Goal: Task Accomplishment & Management: Use online tool/utility

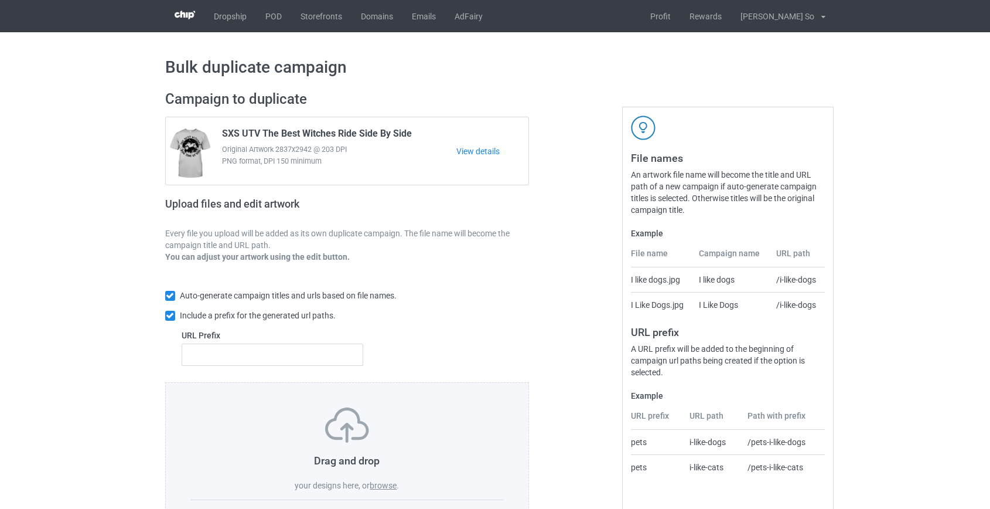
click at [380, 484] on label "browse" at bounding box center [383, 484] width 27 height 9
click at [0, 0] on input "browse" at bounding box center [0, 0] width 0 height 0
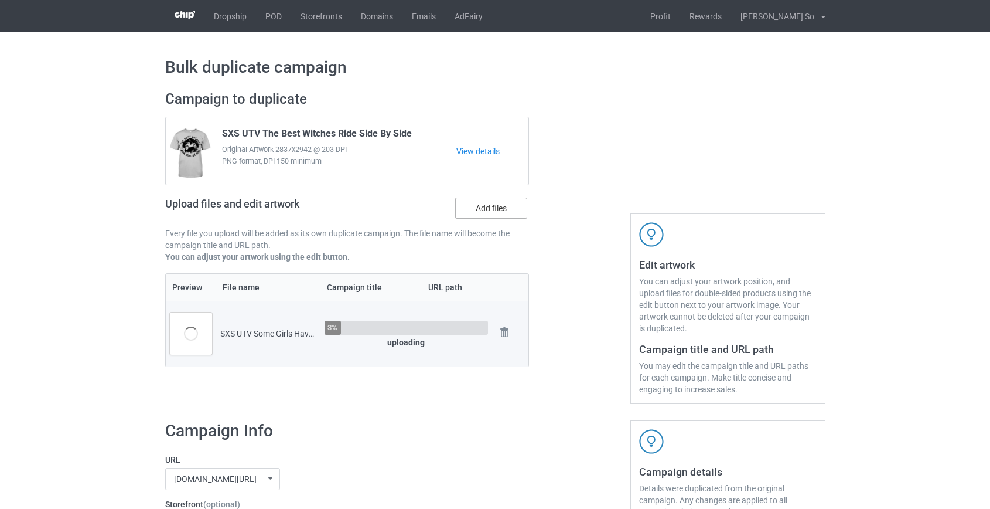
click at [502, 202] on label "Add files" at bounding box center [491, 207] width 72 height 21
click at [0, 0] on input "Add files" at bounding box center [0, 0] width 0 height 0
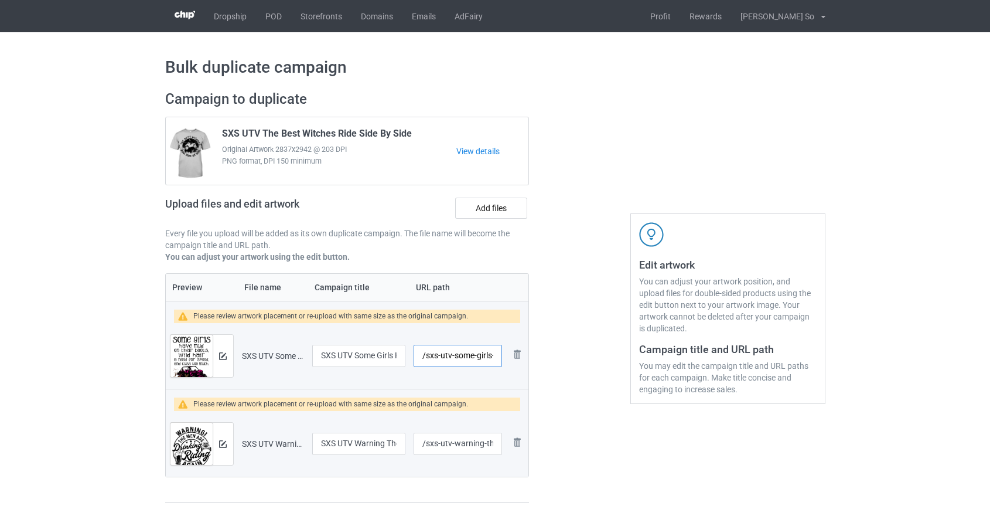
scroll to position [0, 90]
drag, startPoint x: 440, startPoint y: 353, endPoint x: 451, endPoint y: 354, distance: 11.2
click at [451, 354] on input "/sxs-utv-some-girls-have-mud-on-their-boots" at bounding box center [458, 356] width 88 height 22
type input "/sxs-their-boots"
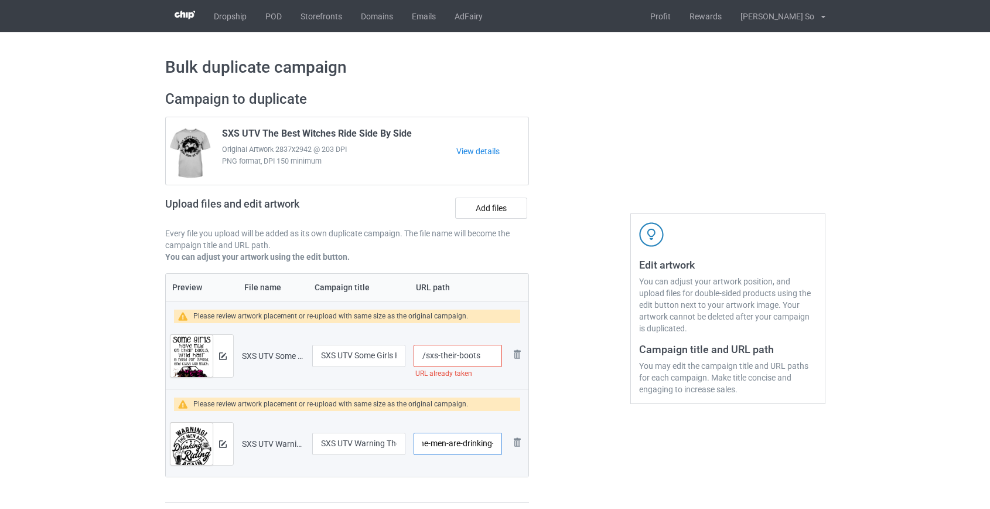
scroll to position [0, 105]
drag, startPoint x: 439, startPoint y: 440, endPoint x: 452, endPoint y: 448, distance: 14.5
click at [452, 448] on input "/sxs-utv-warning-the-men-are-drinking-and-riding" at bounding box center [458, 443] width 88 height 22
type input "/sxs-and-riding"
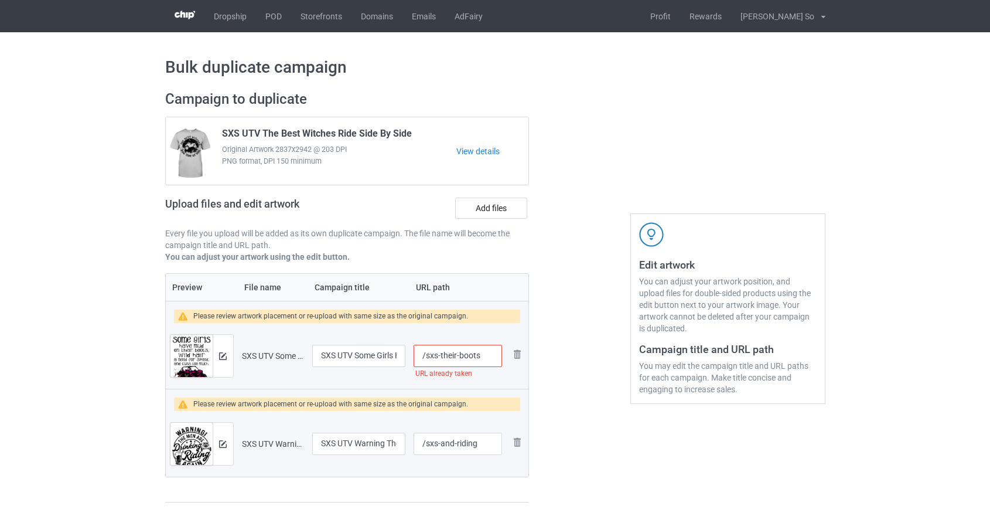
click at [460, 355] on input "/sxs-their-boots" at bounding box center [458, 356] width 88 height 22
type input "/sxs-theirboots"
click at [222, 360] on button at bounding box center [223, 355] width 8 height 9
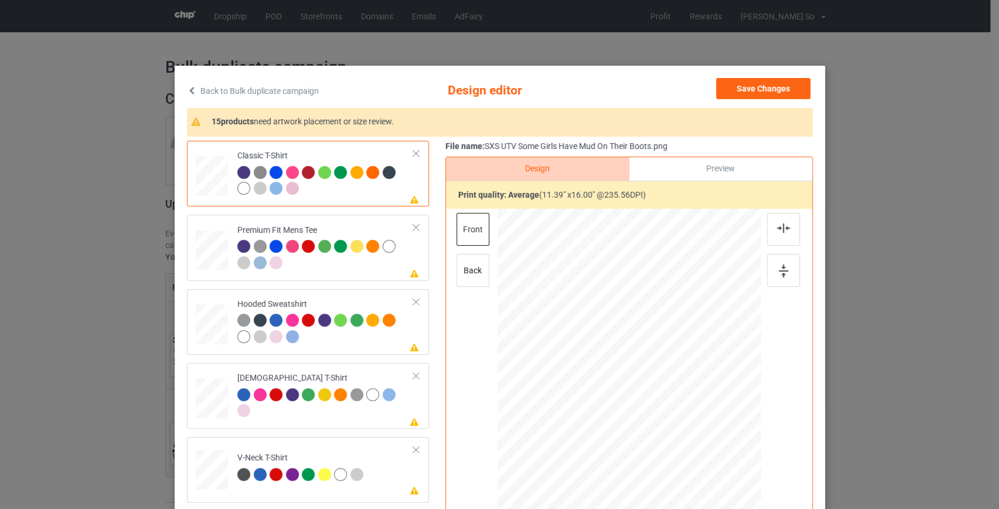
click at [289, 86] on link "Back to Bulk duplicate campaign" at bounding box center [253, 91] width 132 height 26
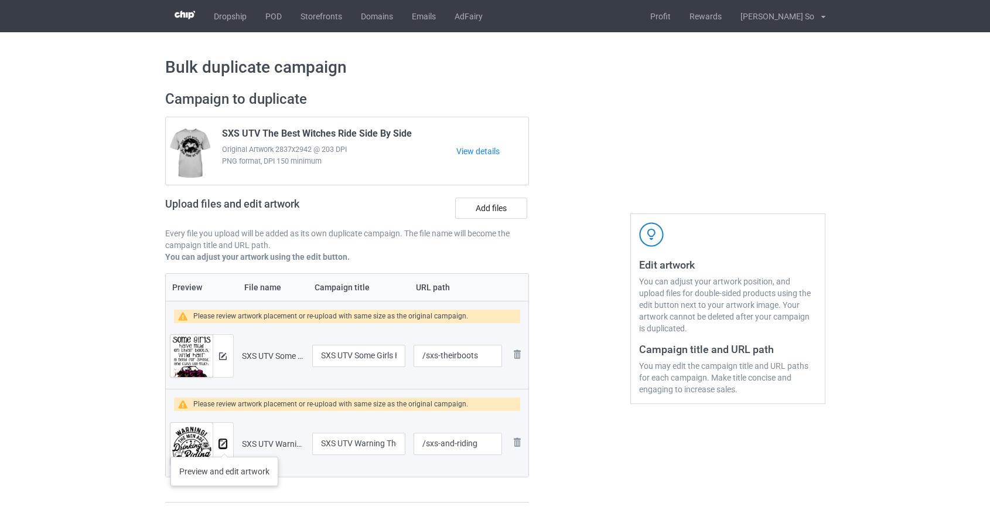
click at [224, 445] on img at bounding box center [223, 444] width 8 height 8
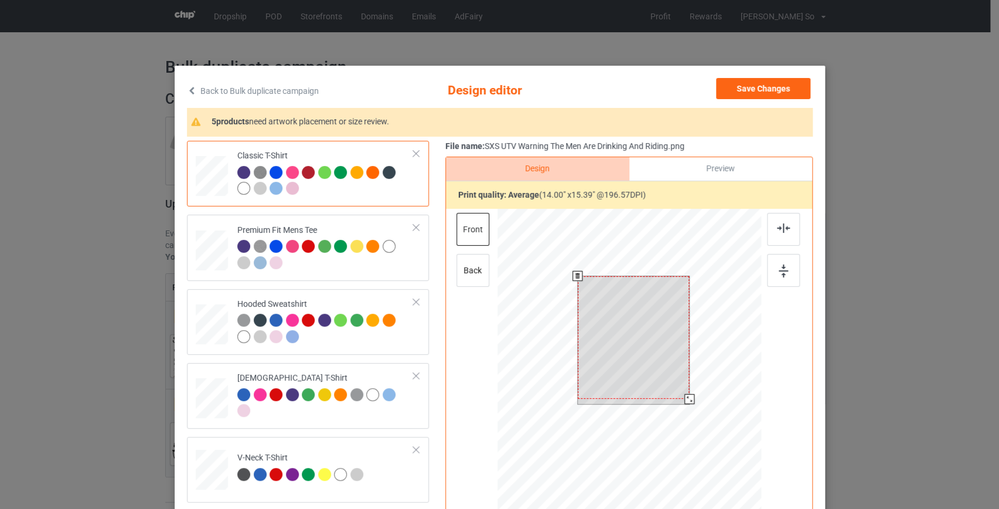
drag, startPoint x: 681, startPoint y: 395, endPoint x: 680, endPoint y: 401, distance: 6.0
click at [684, 401] on div at bounding box center [689, 399] width 10 height 10
click at [681, 397] on div at bounding box center [686, 395] width 10 height 10
drag, startPoint x: 613, startPoint y: 326, endPoint x: 613, endPoint y: 316, distance: 10.0
click at [613, 316] on div at bounding box center [629, 333] width 105 height 115
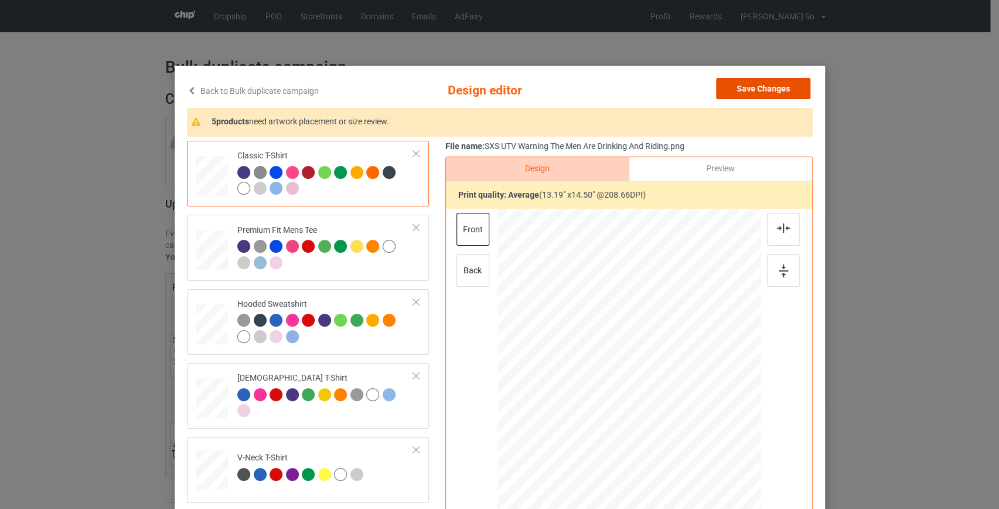
click at [771, 88] on button "Save Changes" at bounding box center [763, 88] width 94 height 21
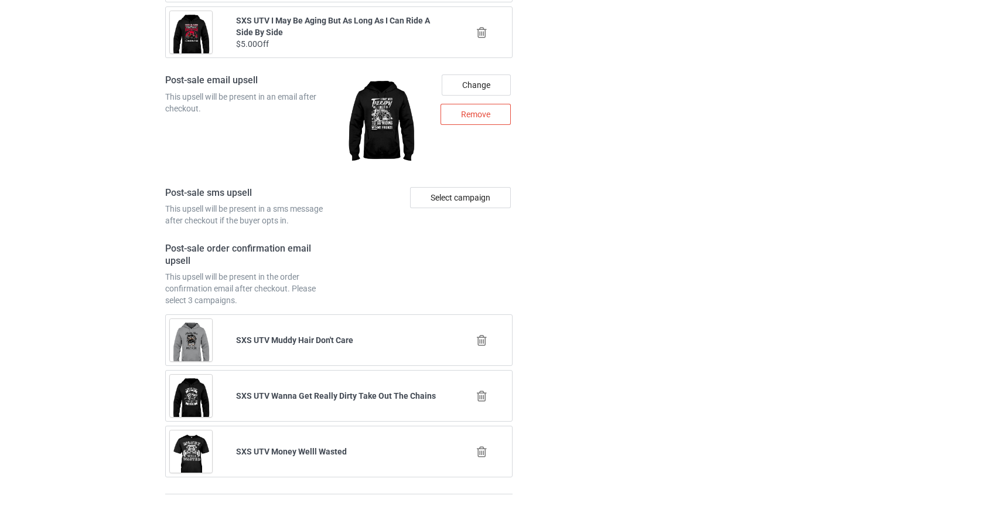
scroll to position [1716, 0]
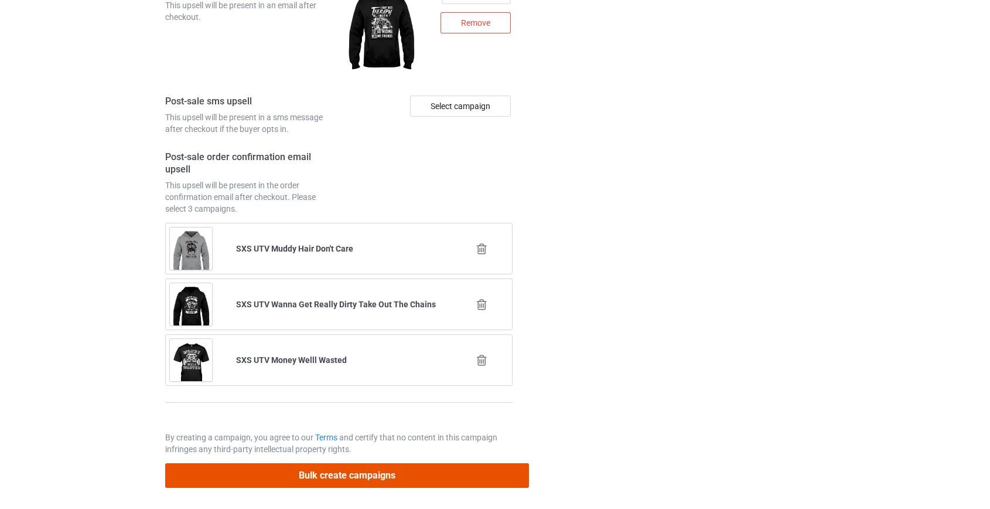
click at [367, 466] on button "Bulk create campaigns" at bounding box center [347, 475] width 364 height 24
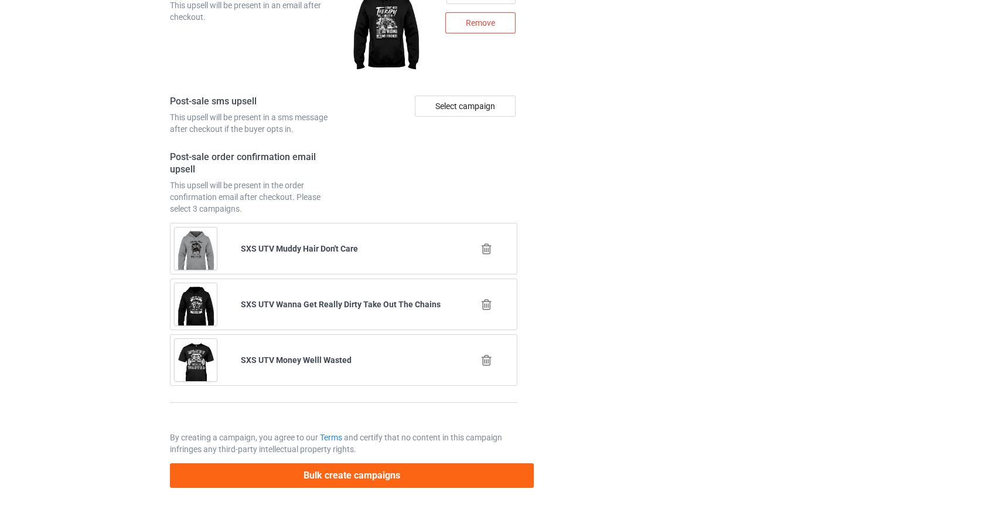
scroll to position [0, 0]
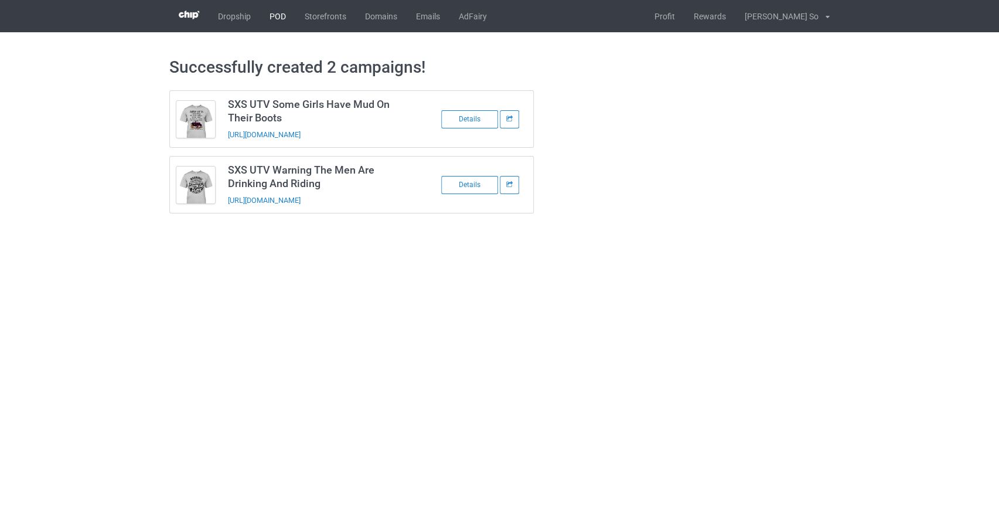
click at [274, 17] on link "POD" at bounding box center [277, 16] width 35 height 32
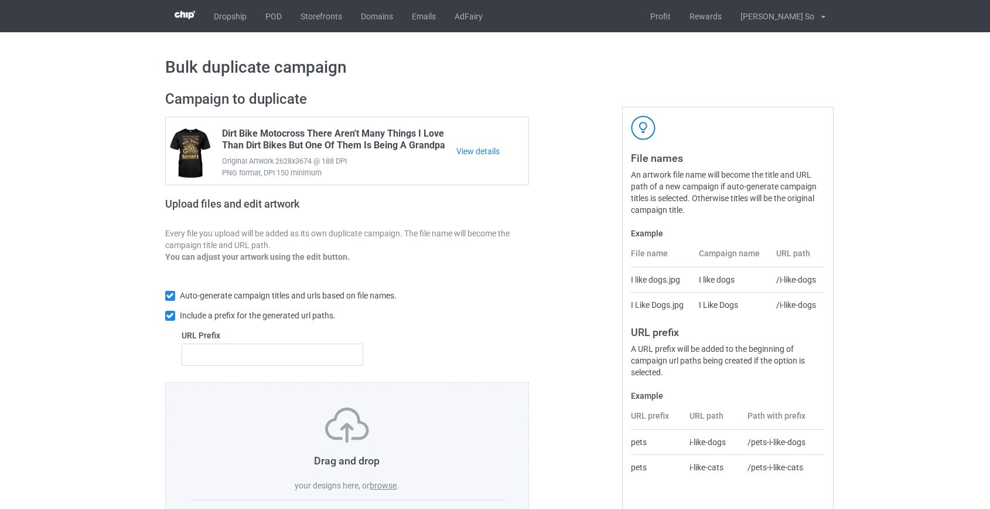
click at [381, 485] on label "browse" at bounding box center [383, 484] width 27 height 9
click at [0, 0] on input "browse" at bounding box center [0, 0] width 0 height 0
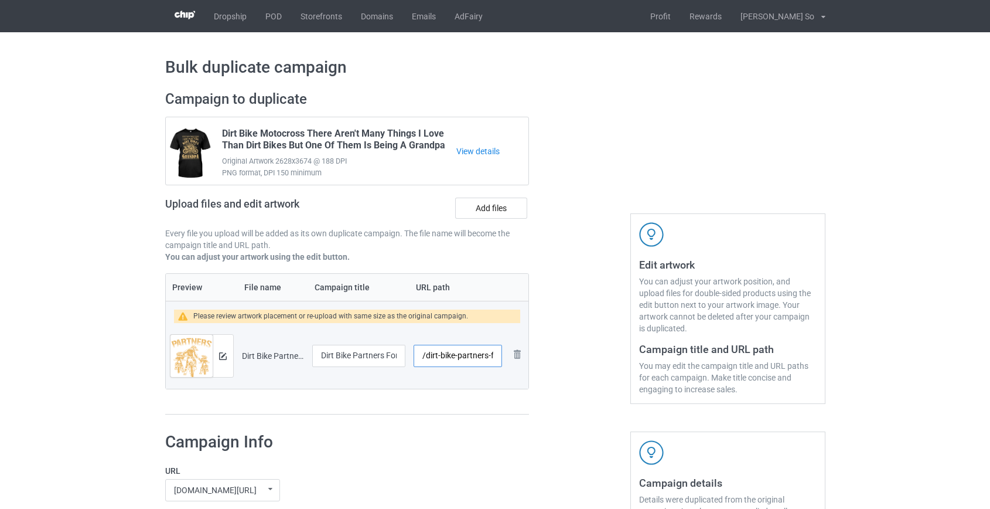
scroll to position [0, 21]
drag, startPoint x: 431, startPoint y: 356, endPoint x: 468, endPoint y: 355, distance: 36.9
click at [469, 355] on input "/dirt-bike-partners-for-life" at bounding box center [458, 356] width 88 height 22
click at [221, 359] on img at bounding box center [223, 356] width 8 height 8
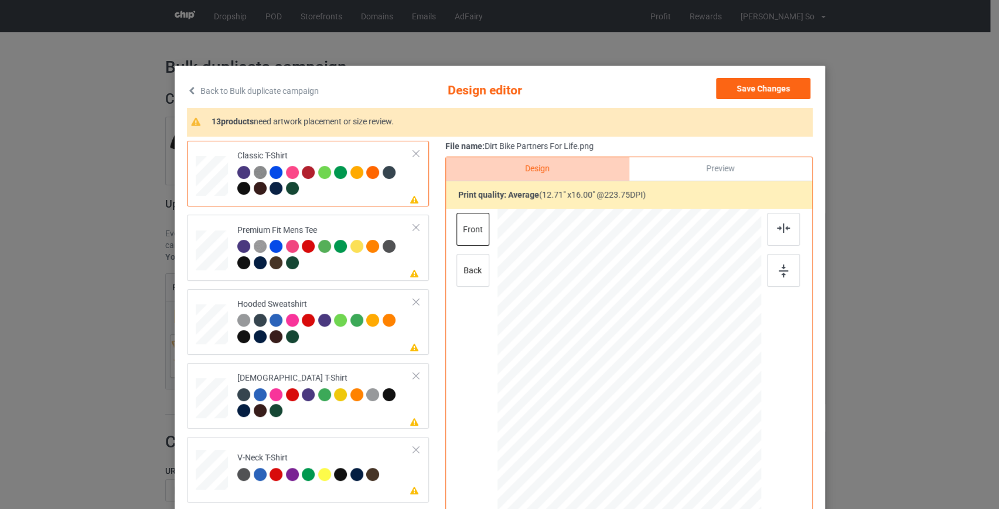
click at [250, 94] on link "Back to Bulk duplicate campaign" at bounding box center [253, 91] width 132 height 26
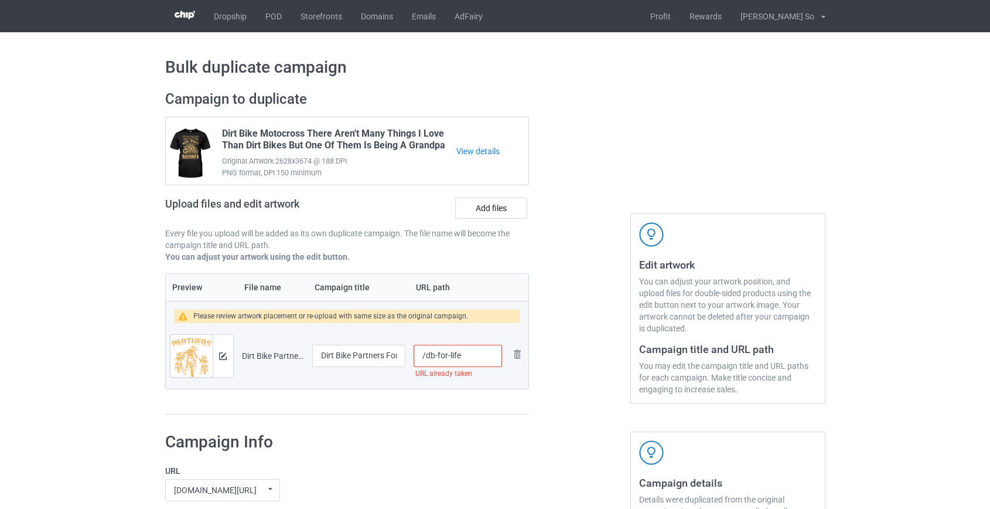
click at [447, 354] on input "/db-for-life" at bounding box center [458, 356] width 88 height 22
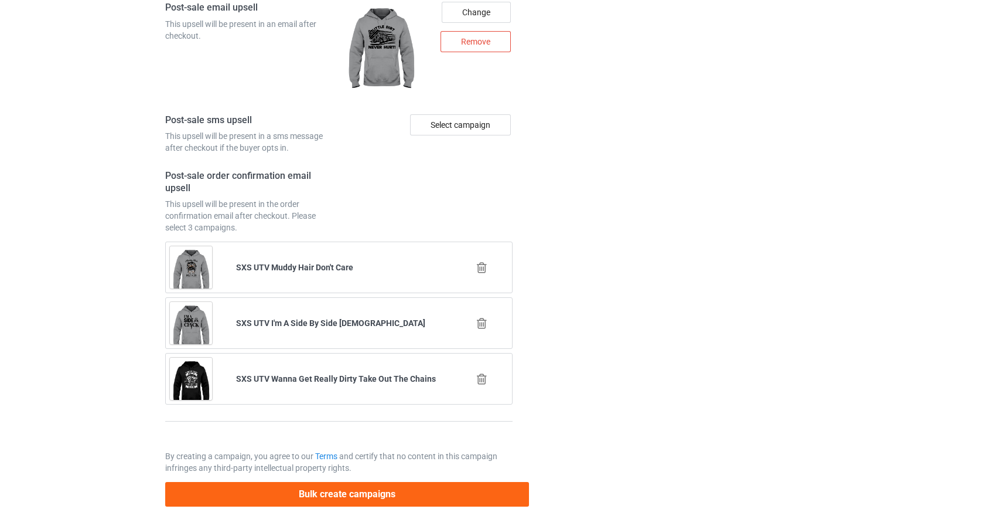
scroll to position [1628, 0]
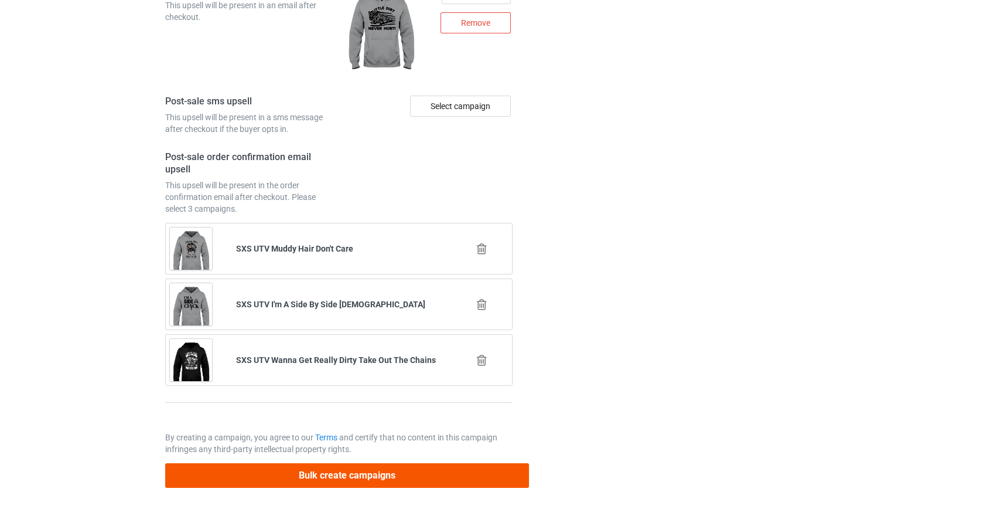
type input "/db-forlife"
click at [429, 475] on button "Bulk create campaigns" at bounding box center [347, 475] width 364 height 24
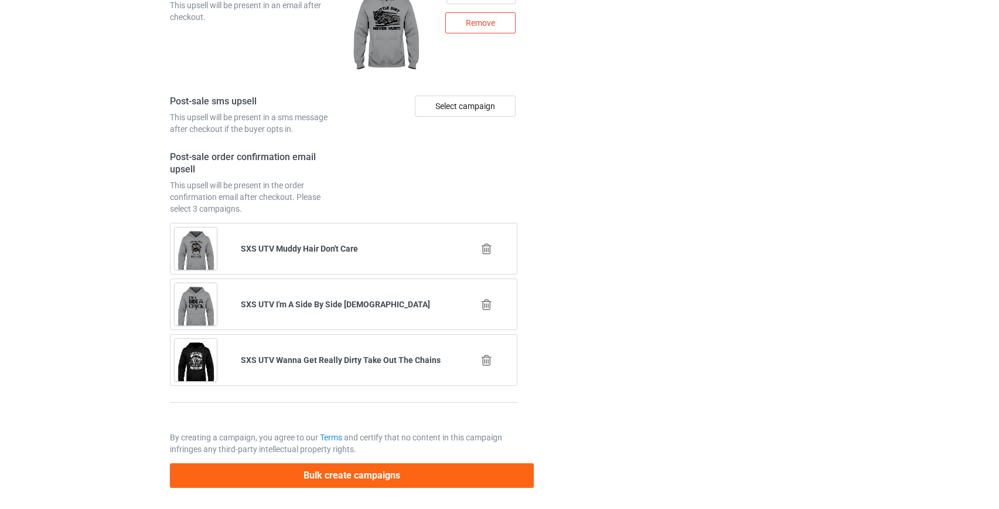
scroll to position [0, 0]
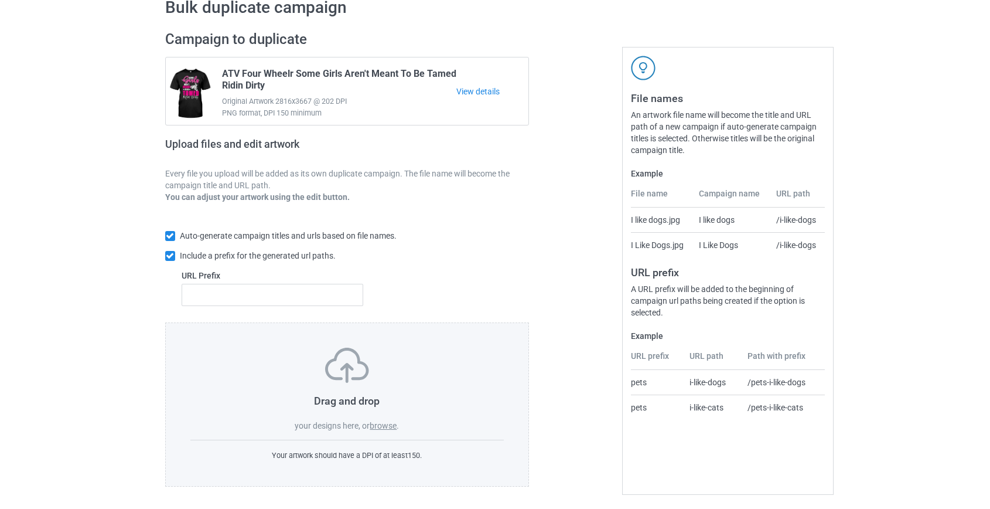
scroll to position [61, 0]
click at [391, 425] on label "browse" at bounding box center [383, 424] width 27 height 9
click at [0, 0] on input "browse" at bounding box center [0, 0] width 0 height 0
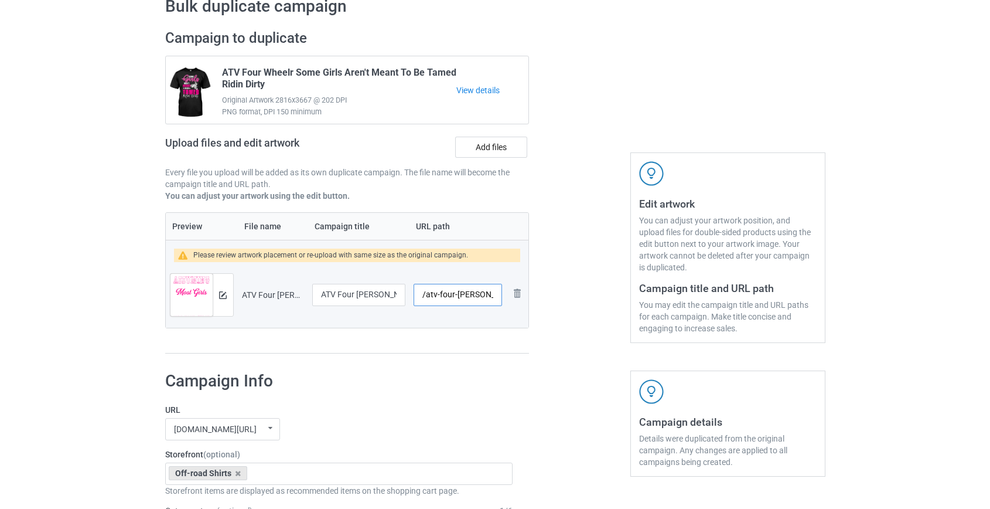
scroll to position [0, 113]
drag, startPoint x: 439, startPoint y: 296, endPoint x: 446, endPoint y: 295, distance: 7.1
click at [446, 295] on input "/atv-four-[PERSON_NAME]-assuming-your-first-mistake-girls" at bounding box center [458, 295] width 88 height 22
type input "/atv-mistake-girls"
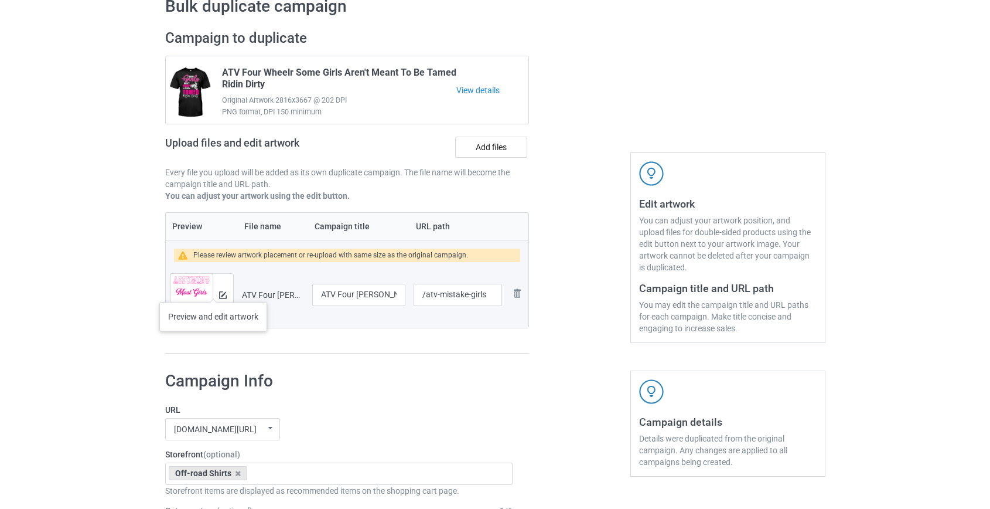
click at [213, 290] on div at bounding box center [223, 295] width 21 height 42
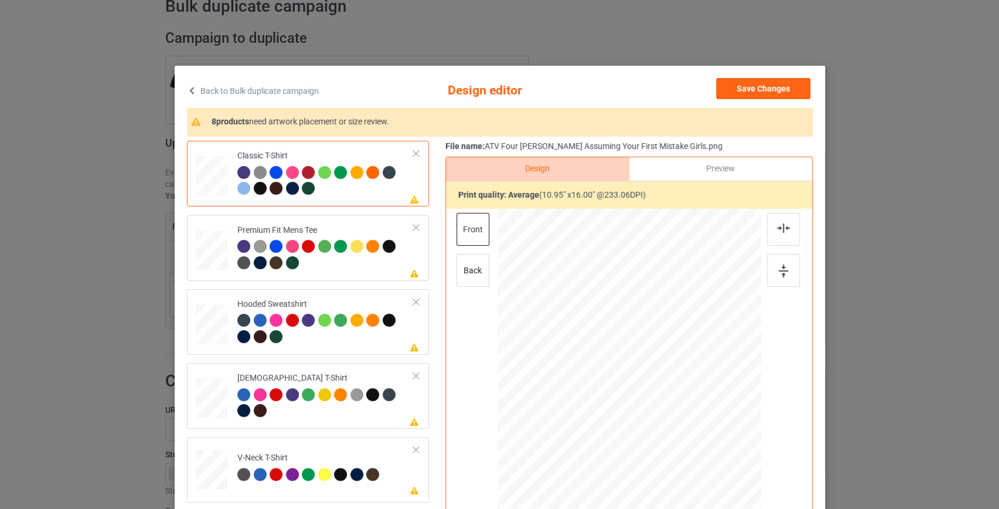
click at [296, 93] on link "Back to Bulk duplicate campaign" at bounding box center [253, 91] width 132 height 26
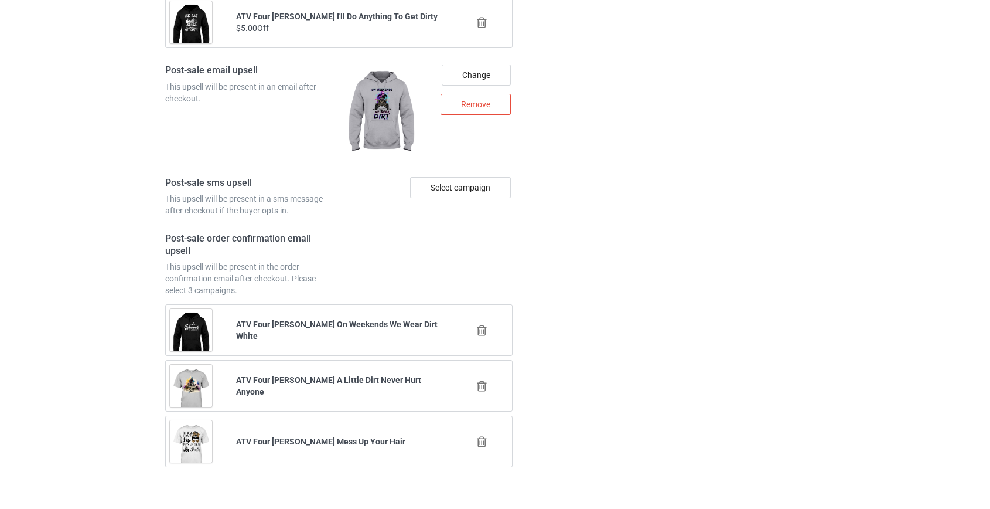
scroll to position [1628, 0]
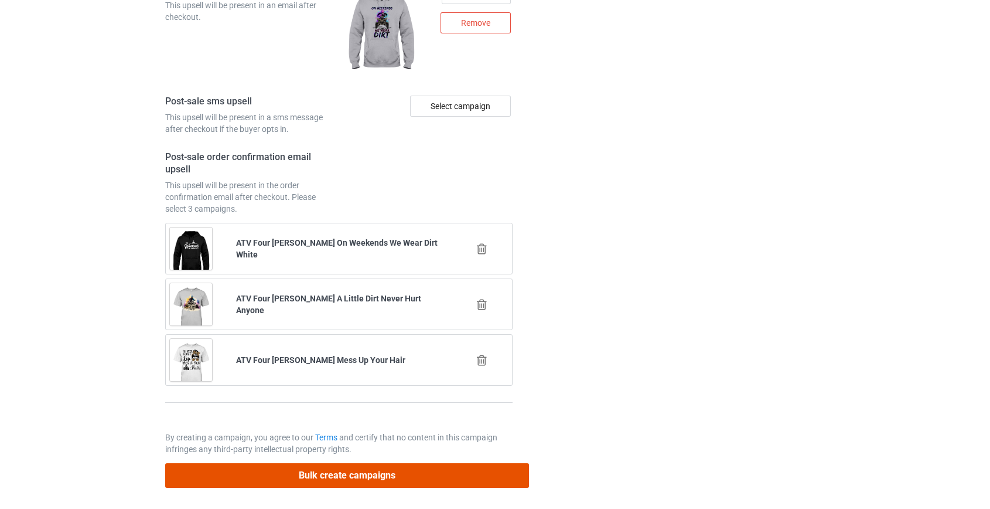
click at [400, 473] on button "Bulk create campaigns" at bounding box center [347, 475] width 364 height 24
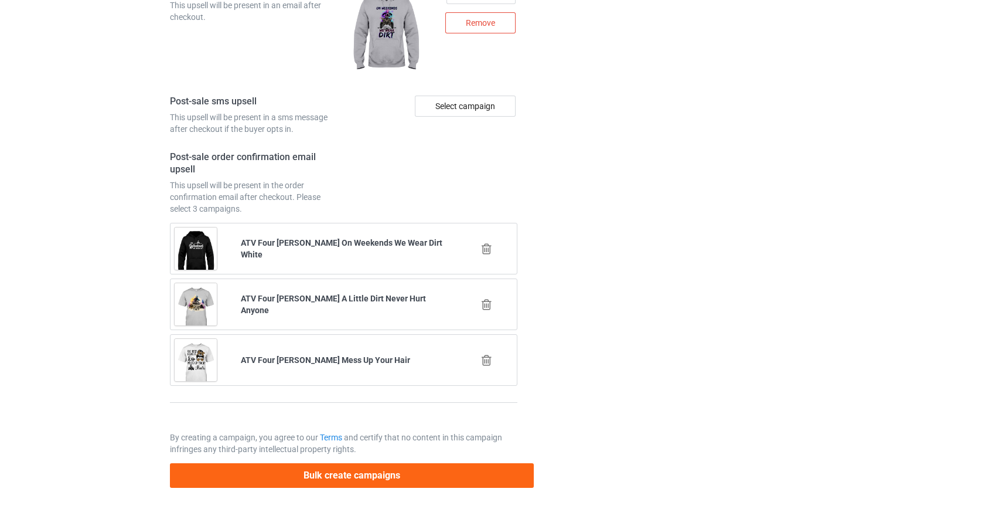
scroll to position [0, 0]
